Goal: Information Seeking & Learning: Understand process/instructions

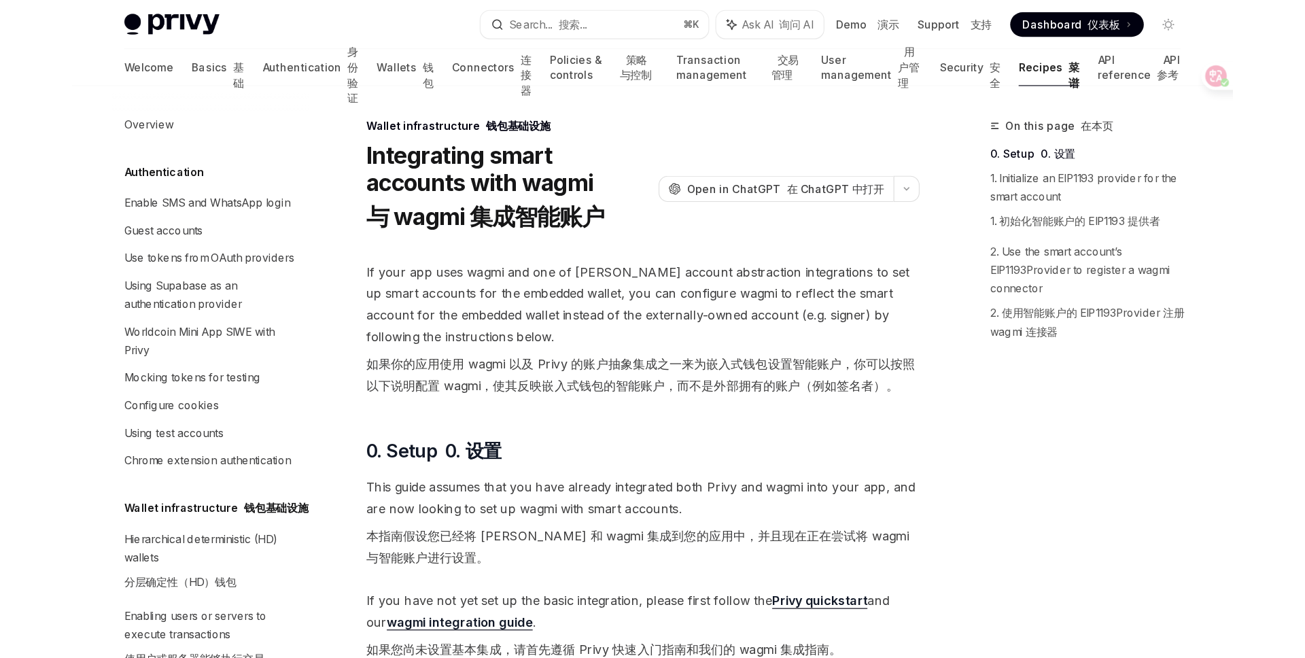
scroll to position [641, 0]
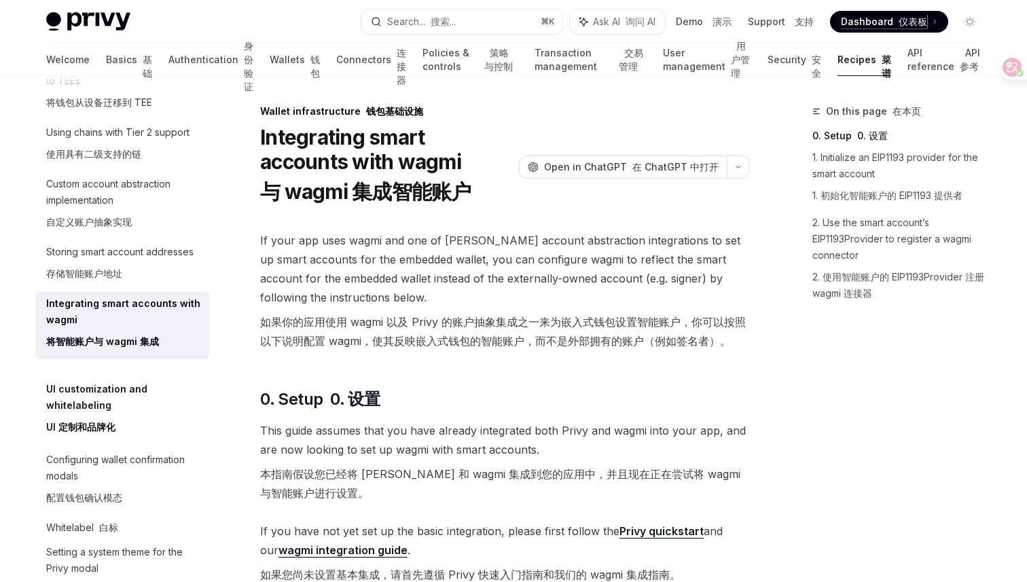
type textarea "*"
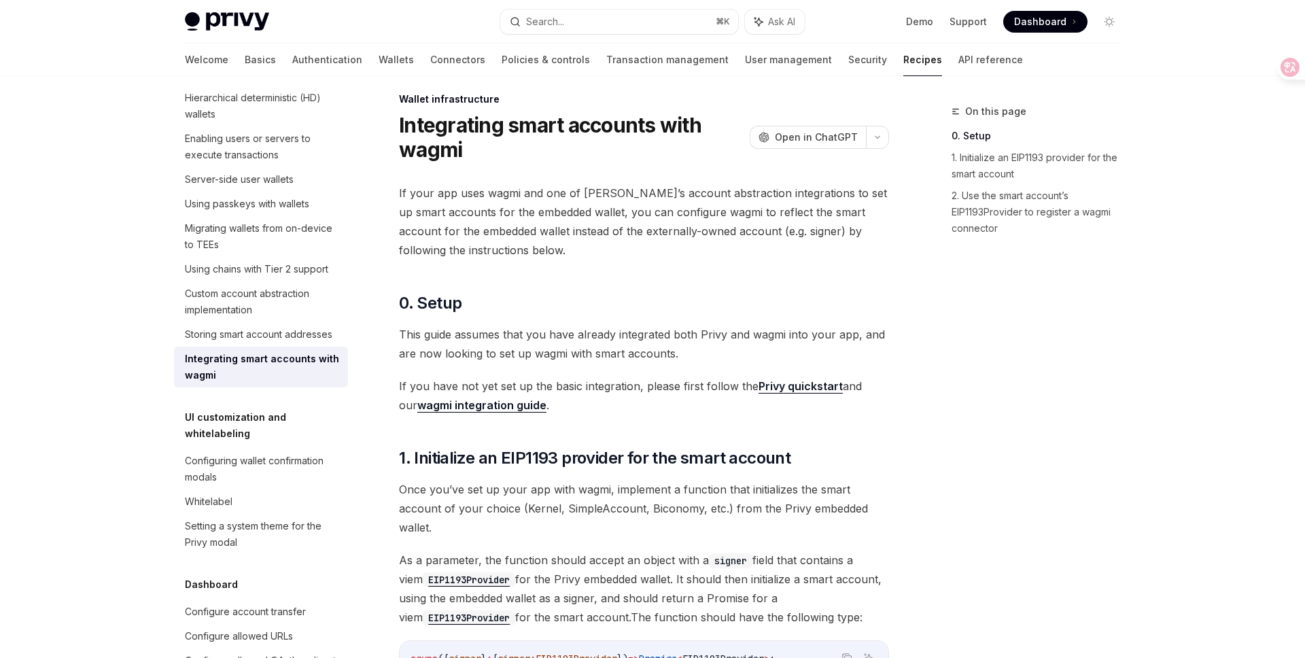
scroll to position [9, 0]
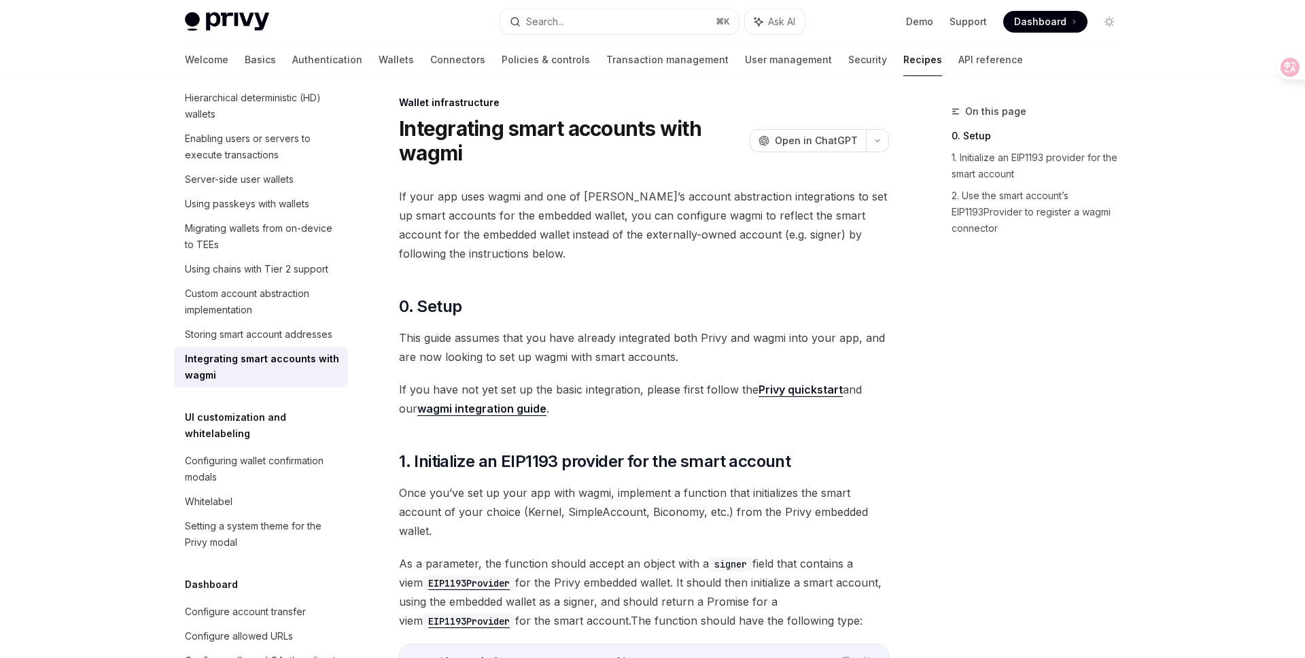
click at [64, 52] on div at bounding box center [652, 38] width 1305 height 76
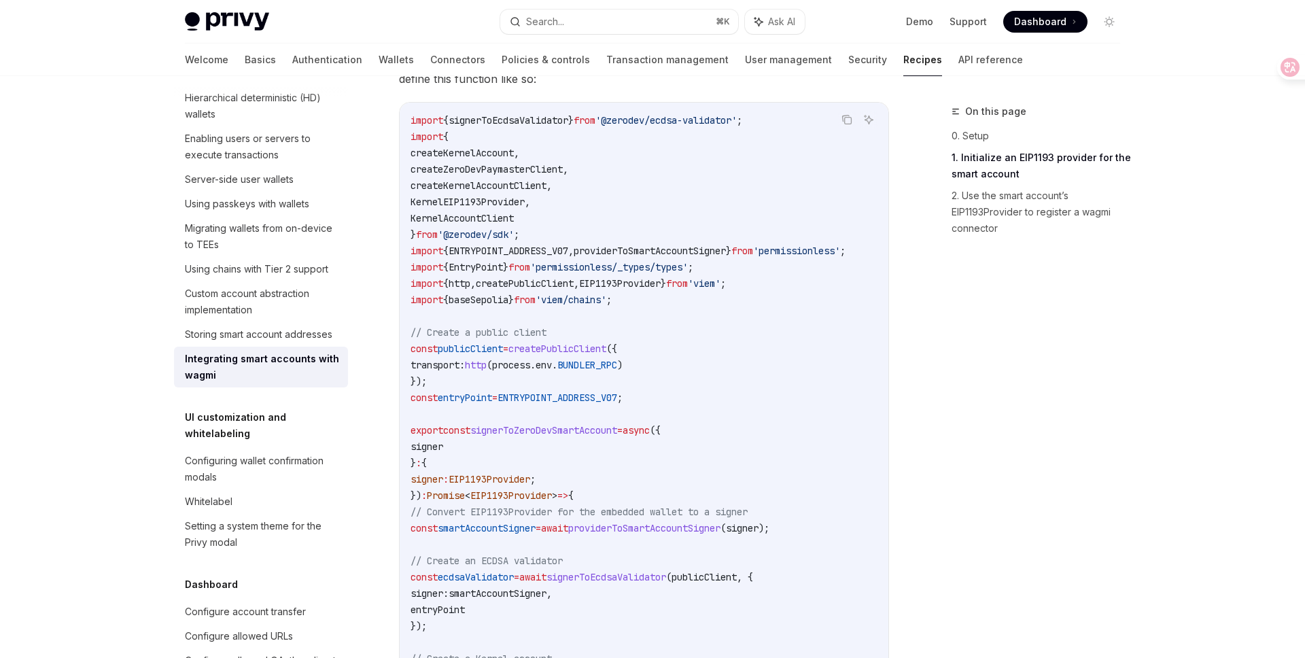
scroll to position [658, 0]
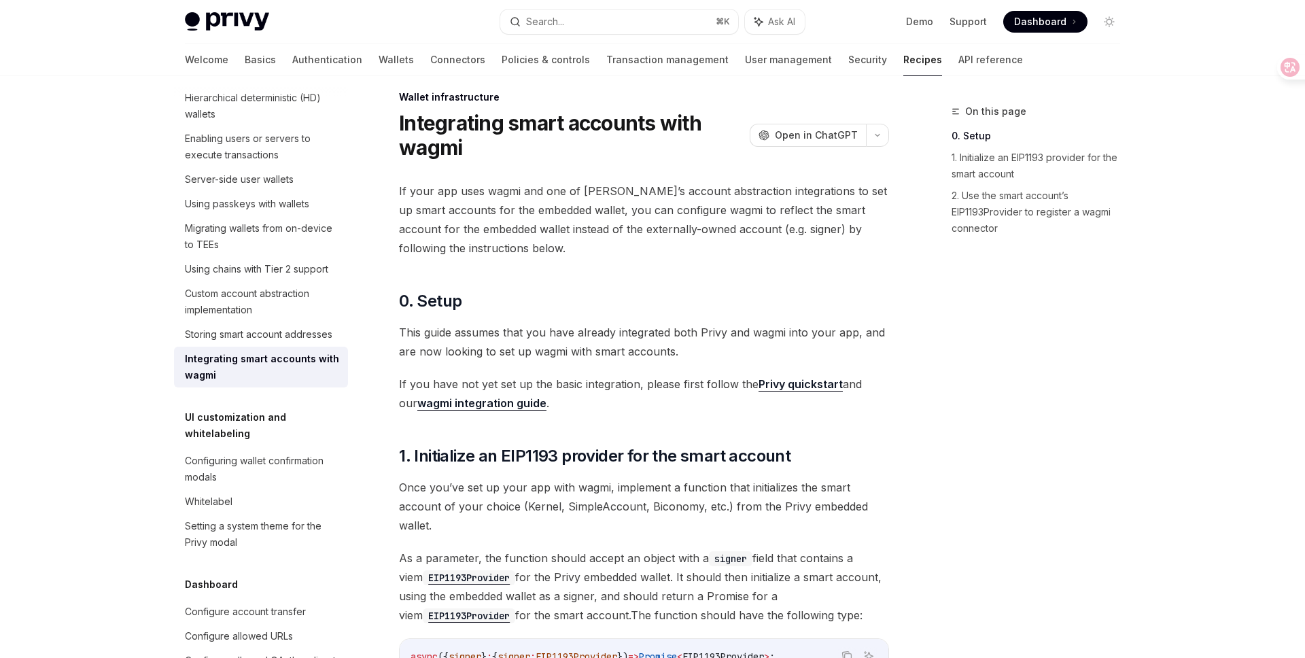
scroll to position [15, 0]
click at [1023, 157] on link "1. Initialize an EIP1193 provider for the smart account" at bounding box center [1040, 166] width 179 height 38
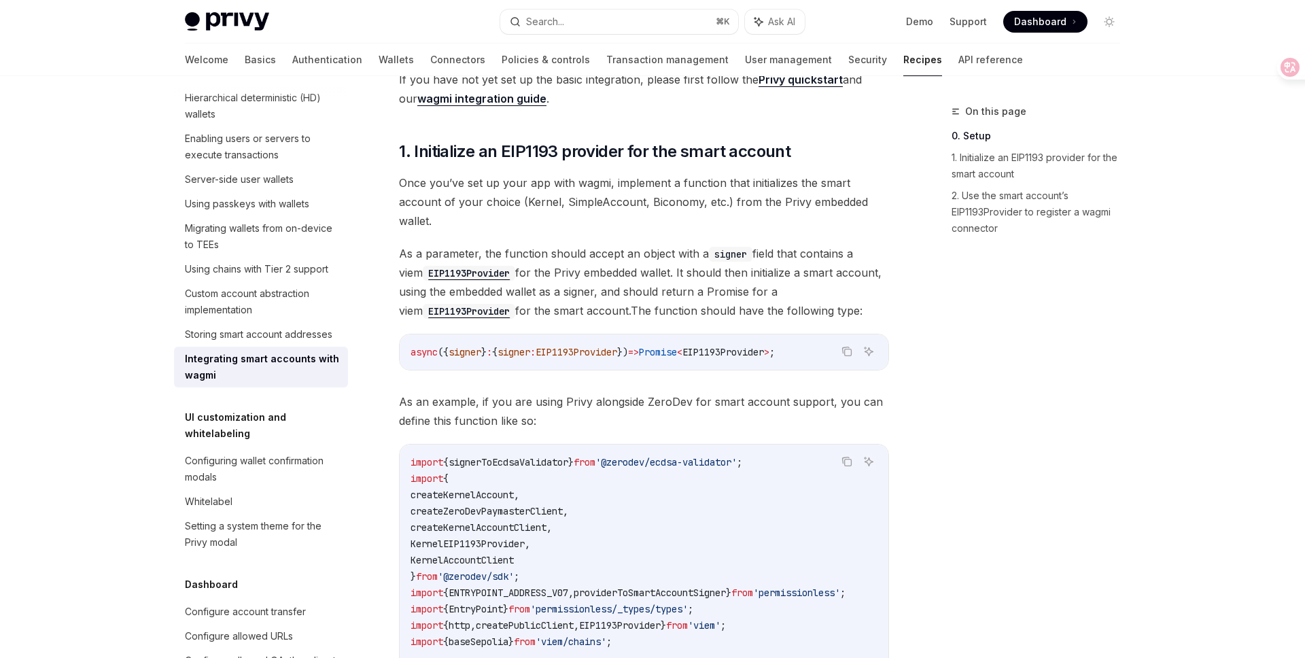
scroll to position [313, 0]
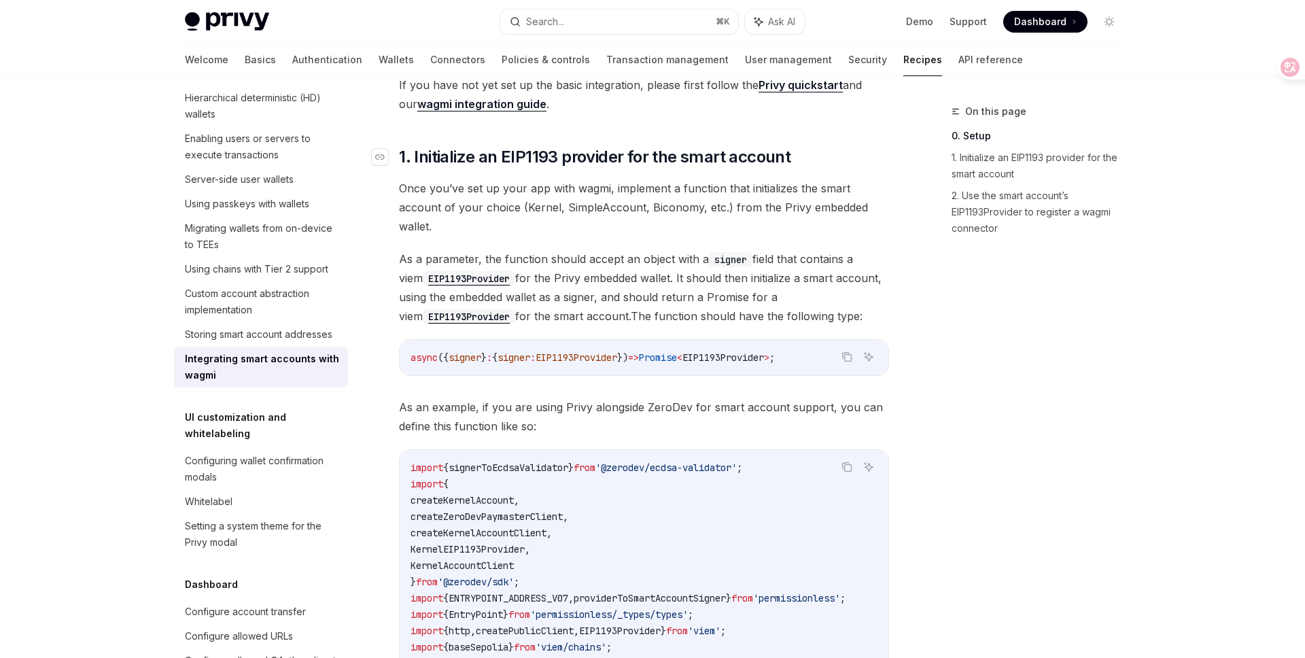
click at [524, 156] on span "1. Initialize an EIP1193 provider for the smart account" at bounding box center [594, 157] width 391 height 22
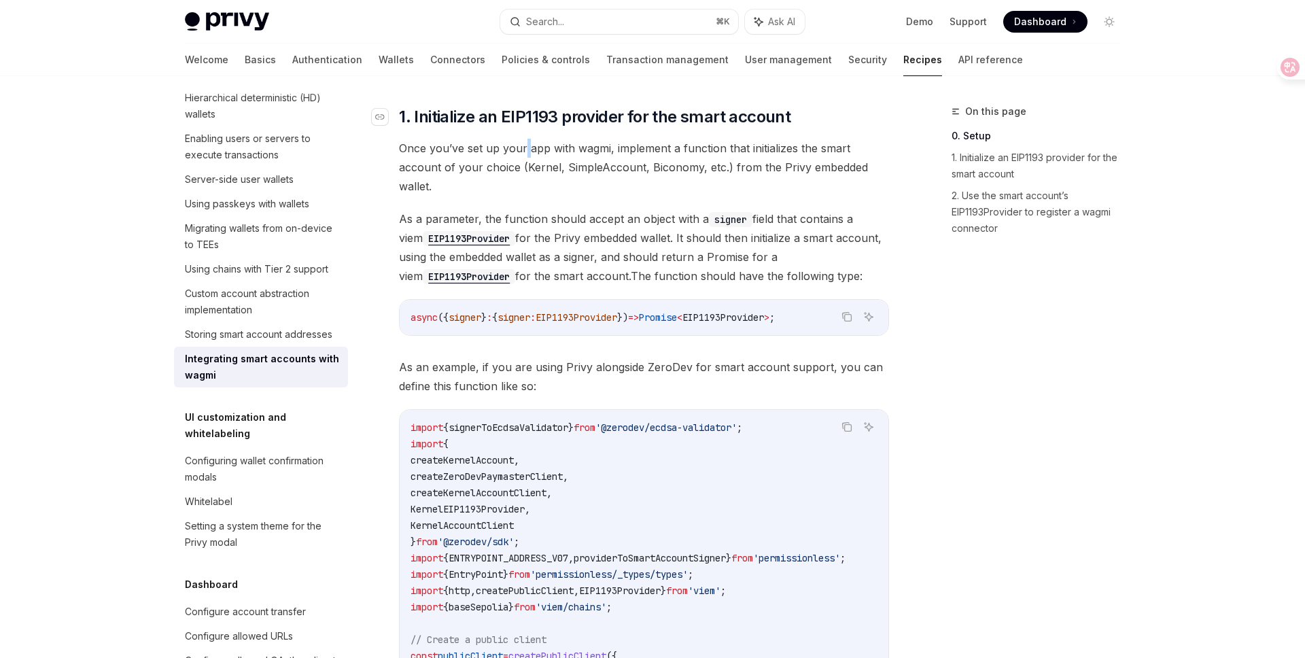
click at [524, 156] on span "Once you’ve set up your app with wagmi, implement a function that initializes t…" at bounding box center [644, 167] width 490 height 57
click at [537, 179] on span "Once you’ve set up your app with wagmi, implement a function that initializes t…" at bounding box center [644, 164] width 490 height 57
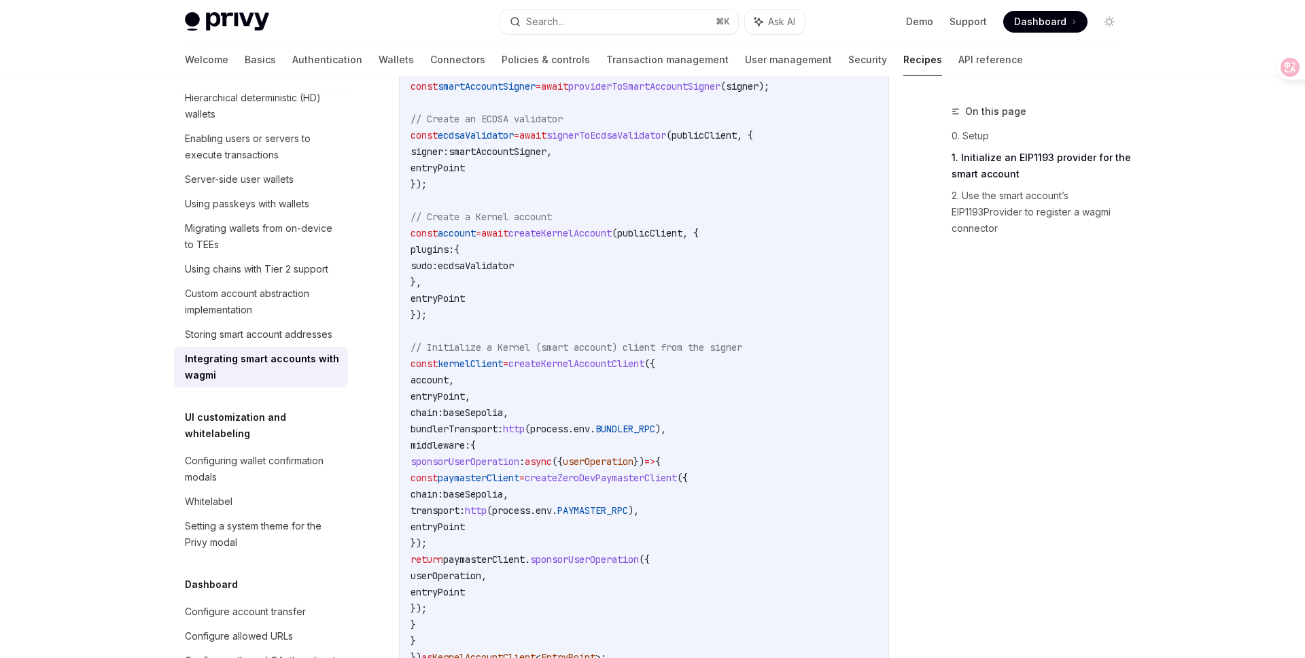
scroll to position [1071, 0]
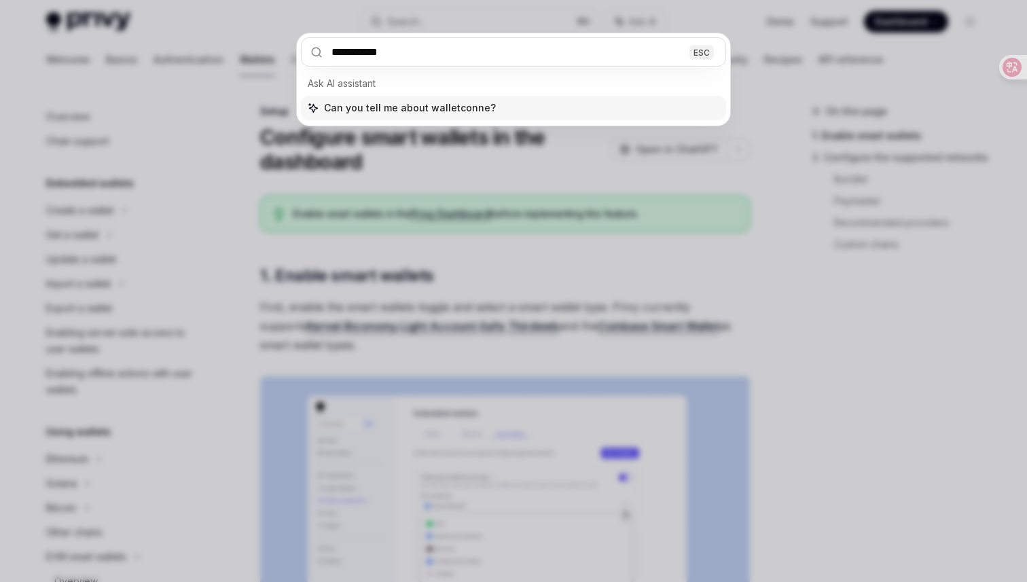
scroll to position [301, 0]
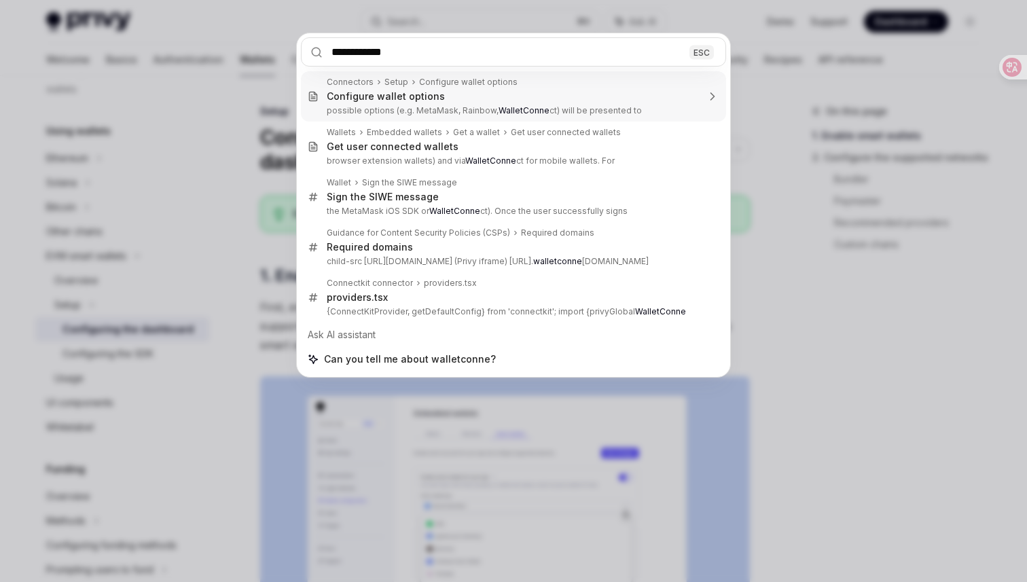
type input "**********"
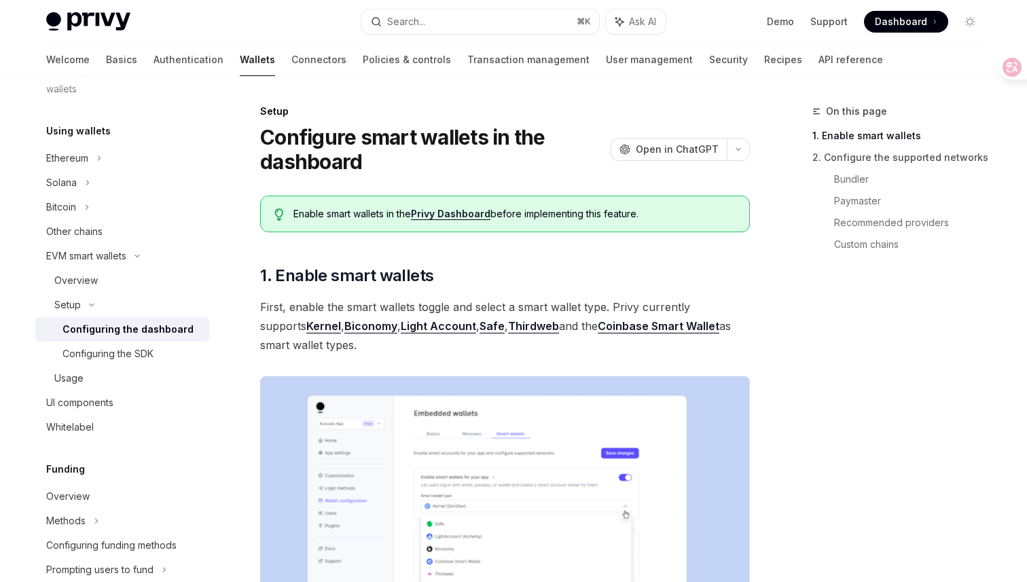
type textarea "*"
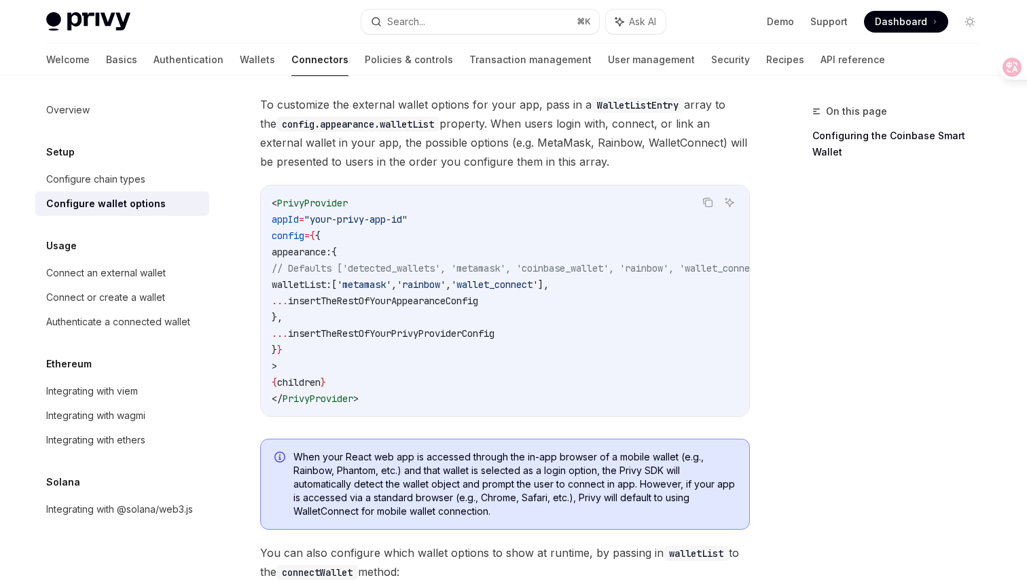
click at [538, 285] on span "'wallet_connect'" at bounding box center [494, 285] width 87 height 12
copy span "wallet_connect"
